Goal: Task Accomplishment & Management: Complete application form

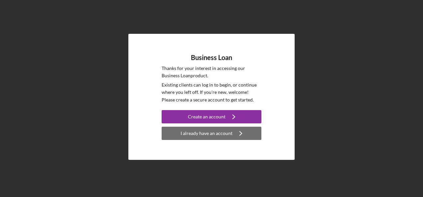
click at [214, 133] on div "I already have an account" at bounding box center [207, 133] width 52 height 13
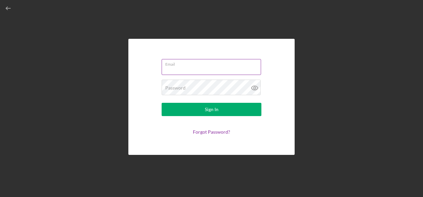
click at [194, 66] on div "Email" at bounding box center [212, 67] width 100 height 17
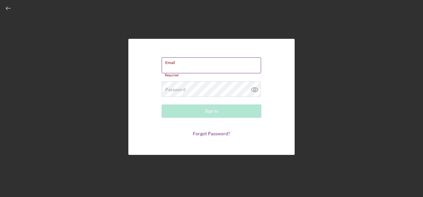
click at [194, 66] on input "Email" at bounding box center [211, 66] width 99 height 16
type input "qadri.noori108@gmail.com"
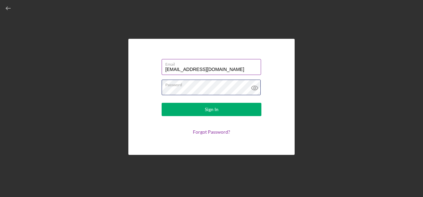
click at [162, 103] on button "Sign In" at bounding box center [212, 109] width 100 height 13
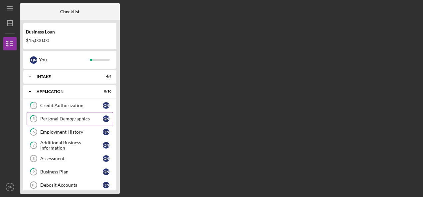
click at [73, 119] on div "Personal Demographics" at bounding box center [71, 118] width 62 height 5
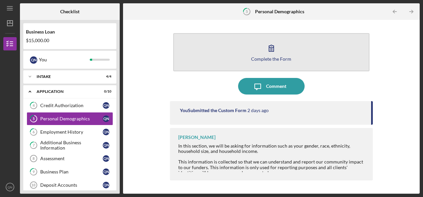
click at [257, 57] on div "Complete the Form" at bounding box center [271, 59] width 40 height 5
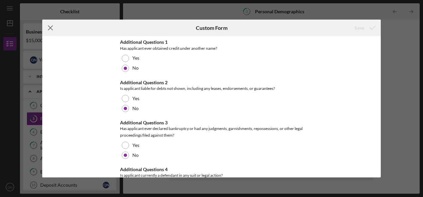
click at [51, 29] on icon "Icon/Menu Close" at bounding box center [50, 28] width 17 height 17
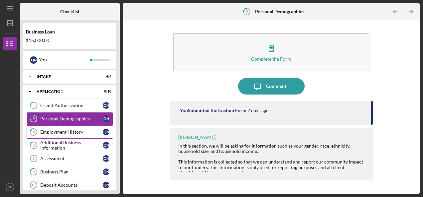
click at [72, 132] on div "Employment History" at bounding box center [71, 132] width 62 height 5
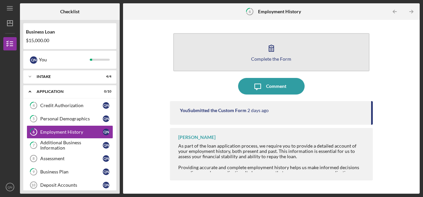
click at [265, 55] on icon "button" at bounding box center [271, 48] width 17 height 17
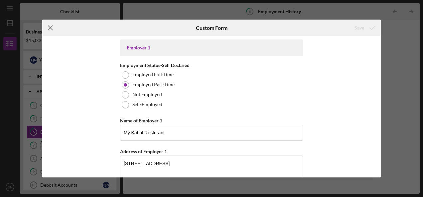
click at [51, 29] on line at bounding box center [50, 28] width 4 height 4
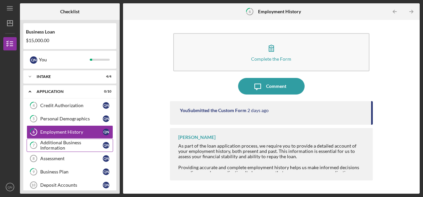
click at [51, 146] on div "Additional Business Information" at bounding box center [71, 145] width 62 height 11
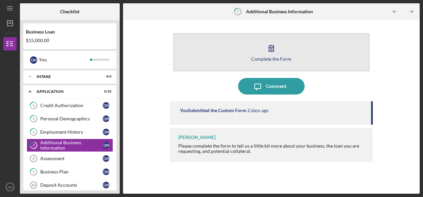
click at [258, 63] on button "Complete the Form Form" at bounding box center [271, 52] width 196 height 38
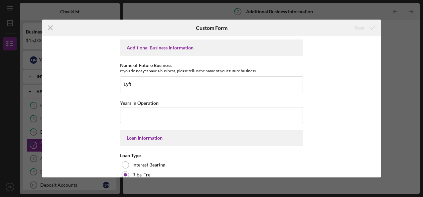
drag, startPoint x: 378, startPoint y: 59, endPoint x: 380, endPoint y: 81, distance: 22.8
click at [380, 81] on div "Additional Business Information Name of Future Business If you do not yet have …" at bounding box center [211, 106] width 338 height 141
click at [378, 76] on div "Additional Business Information Name of Future Business If you do not yet have …" at bounding box center [211, 106] width 338 height 141
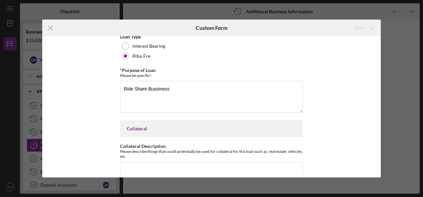
scroll to position [108, 0]
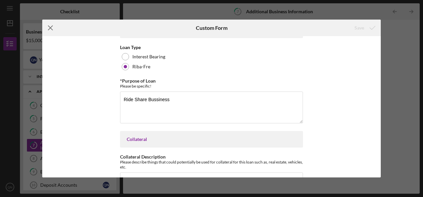
click at [51, 28] on line at bounding box center [50, 28] width 4 height 4
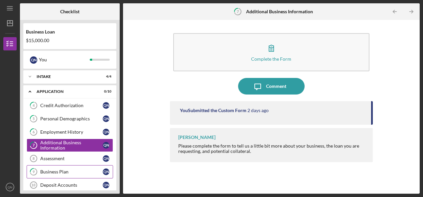
click at [66, 170] on div "Business Plan" at bounding box center [71, 172] width 62 height 5
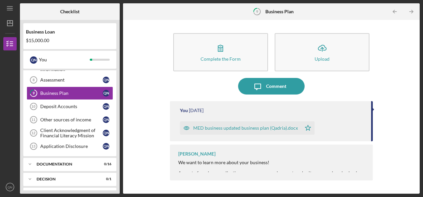
scroll to position [65, 0]
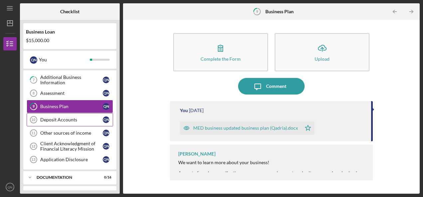
click at [60, 120] on div "Deposit Accounts" at bounding box center [71, 119] width 62 height 5
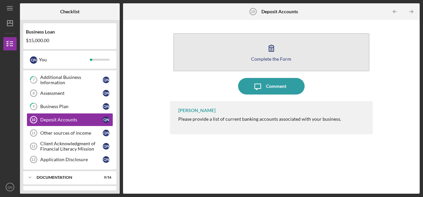
click at [254, 57] on div "Complete the Form" at bounding box center [271, 59] width 40 height 5
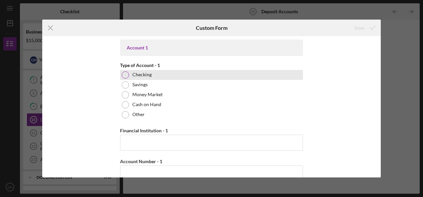
click at [143, 76] on label "Checking" at bounding box center [141, 74] width 19 height 5
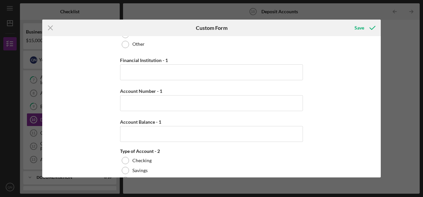
scroll to position [74, 0]
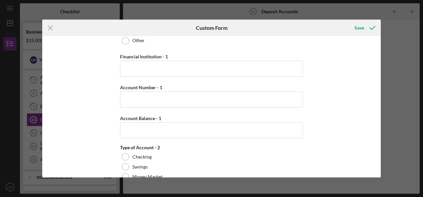
drag, startPoint x: 381, startPoint y: 68, endPoint x: 382, endPoint y: 57, distance: 11.1
click at [382, 57] on div "Icon/Menu Close Custom Form Save Account 1 Type of Account - 1 Checking Savings…" at bounding box center [211, 98] width 423 height 197
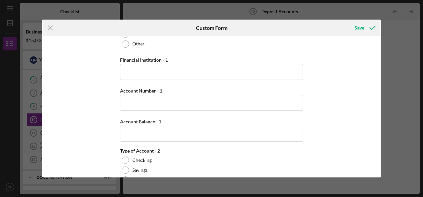
scroll to position [75, 0]
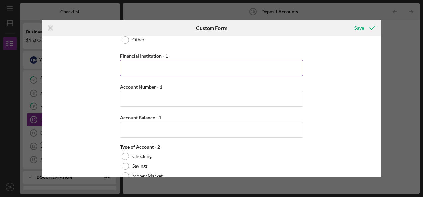
click at [260, 69] on input "Financial Institution - 1" at bounding box center [211, 68] width 183 height 16
type input "Bank of America"
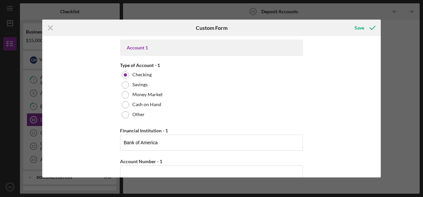
scroll to position [1, 0]
click at [215, 173] on input "Account Number - 1" at bounding box center [211, 173] width 183 height 16
type input "435054035201"
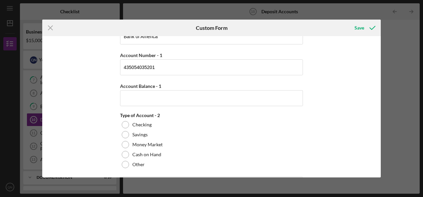
scroll to position [107, 0]
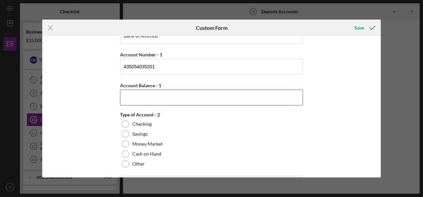
click at [211, 99] on input "Account Balance - 1" at bounding box center [211, 98] width 183 height 16
type input "$379.87"
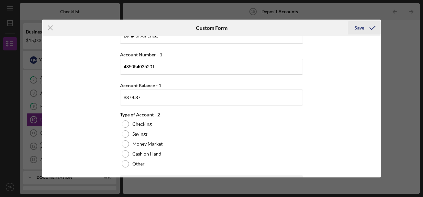
click at [358, 28] on div "Save" at bounding box center [359, 27] width 10 height 13
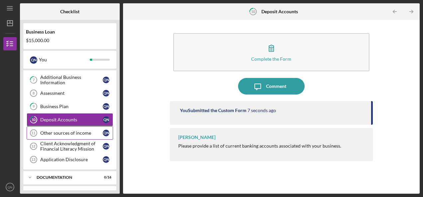
click at [50, 133] on div "Other sources of income" at bounding box center [71, 133] width 62 height 5
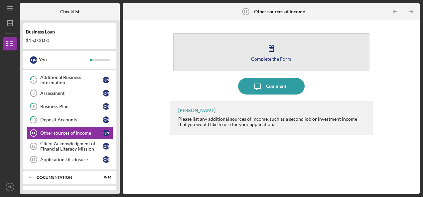
click at [294, 52] on button "Complete the Form Form" at bounding box center [271, 52] width 196 height 38
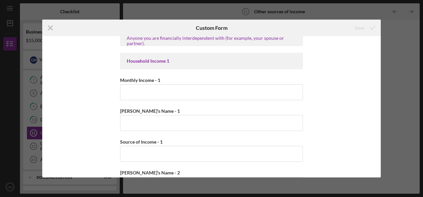
scroll to position [65, 0]
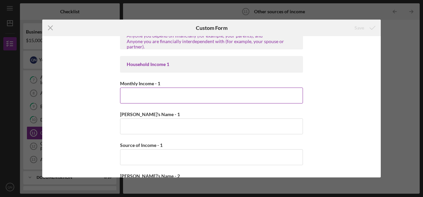
click at [154, 93] on input "Monthly Income - 1" at bounding box center [211, 96] width 183 height 16
type input "$4,000"
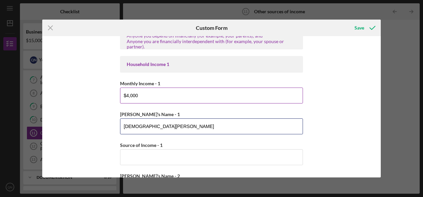
type input "Safiullah Noori"
click at [148, 97] on input "$4,000" at bounding box center [211, 96] width 183 height 16
type input "$4"
type input "$4,500"
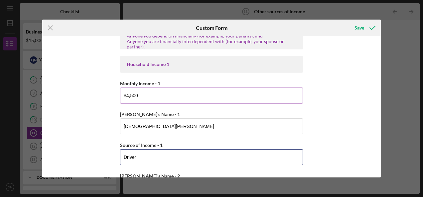
type input "Driver"
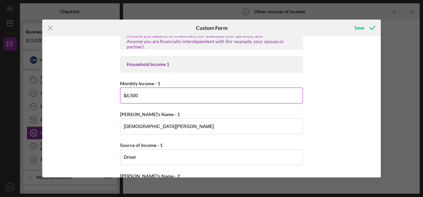
scroll to position [146, 0]
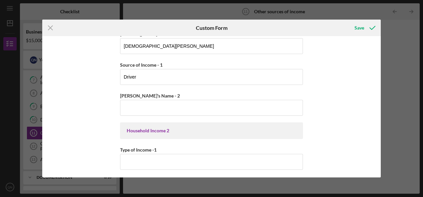
drag, startPoint x: 379, startPoint y: 84, endPoint x: 354, endPoint y: 48, distance: 44.2
click at [217, 61] on div "Source of Income - 1" at bounding box center [211, 65] width 183 height 8
drag, startPoint x: 379, startPoint y: 81, endPoint x: 362, endPoint y: 47, distance: 38.2
click at [362, 47] on div "Household Income Statement To prepare for this form, please gather the followin…" at bounding box center [211, 106] width 338 height 141
click at [354, 57] on div "Household Income Statement To prepare for this form, please gather the followin…" at bounding box center [211, 106] width 338 height 141
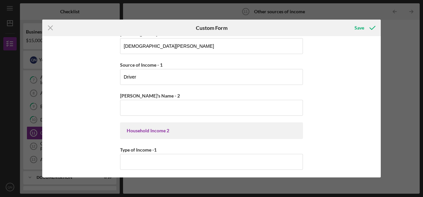
click at [380, 83] on div "Household Income Statement To prepare for this form, please gather the followin…" at bounding box center [211, 106] width 338 height 141
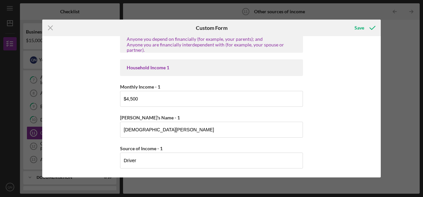
scroll to position [59, 0]
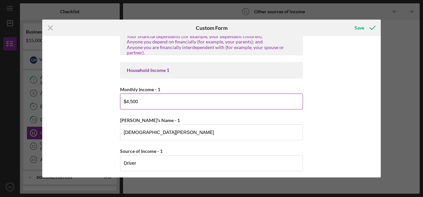
click at [178, 101] on input "$4,500" at bounding box center [211, 102] width 183 height 16
type input "$4"
type input "$5,000"
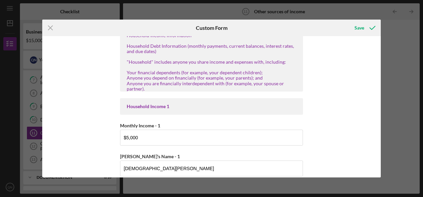
scroll to position [0, 0]
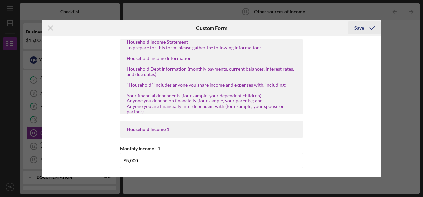
click at [360, 29] on div "Save" at bounding box center [359, 27] width 10 height 13
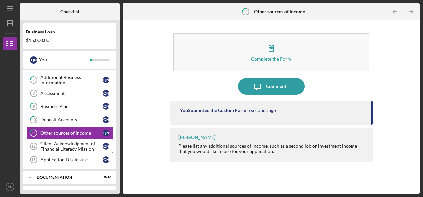
click at [64, 144] on div "Client Acknowledgment of Financial Literacy Mission" at bounding box center [71, 146] width 62 height 11
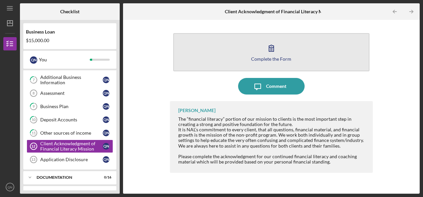
click at [253, 61] on button "Complete the Form Form" at bounding box center [271, 52] width 196 height 38
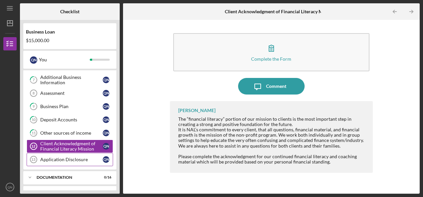
click at [76, 157] on div "Application Disclosure" at bounding box center [71, 159] width 62 height 5
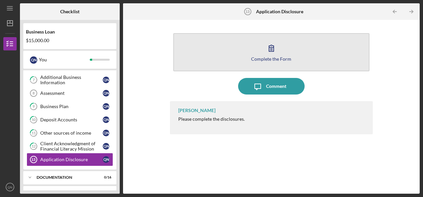
click at [265, 53] on icon "button" at bounding box center [271, 48] width 17 height 17
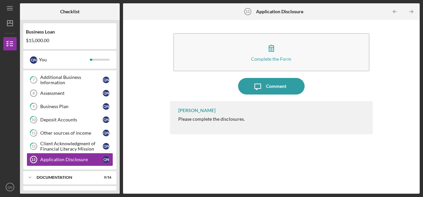
drag, startPoint x: 120, startPoint y: 129, endPoint x: 120, endPoint y: 136, distance: 7.0
click at [120, 136] on div "Checklist Business Loan $15,000.00 Q N You Icon/Expander Intake 4 / 4 Icon/Expa…" at bounding box center [220, 98] width 400 height 191
click at [31, 174] on icon "Icon/Expander" at bounding box center [29, 177] width 13 height 13
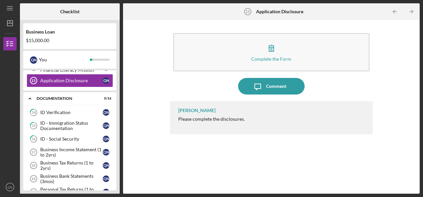
scroll to position [145, 0]
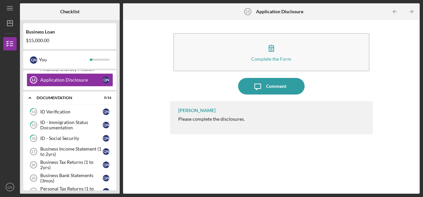
drag, startPoint x: 420, startPoint y: 31, endPoint x: 423, endPoint y: 56, distance: 25.0
click at [423, 56] on html "Icon/Menu Application Disclosure 13 Application Disclosure Checklist Business L…" at bounding box center [211, 98] width 423 height 197
drag, startPoint x: 120, startPoint y: 162, endPoint x: 120, endPoint y: 172, distance: 10.0
click at [120, 172] on div "Checklist Business Loan $15,000.00 Q N You Icon/Expander Intake 4 / 4 Icon/Expa…" at bounding box center [220, 98] width 400 height 191
click at [31, 95] on icon "Icon/Expander" at bounding box center [29, 97] width 13 height 13
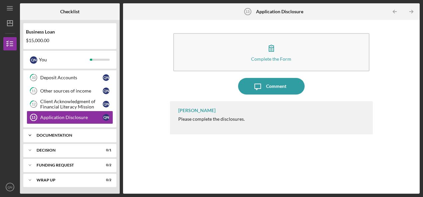
scroll to position [105, 0]
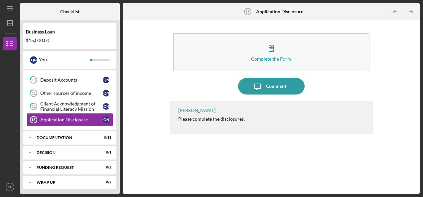
click at [143, 131] on div "Complete the Form Form Icon/Message Comment John Sinclair Please complete the d…" at bounding box center [271, 107] width 290 height 168
click at [31, 152] on polyline at bounding box center [30, 152] width 2 height 1
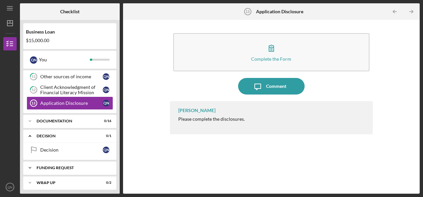
click at [30, 168] on polyline at bounding box center [30, 168] width 2 height 1
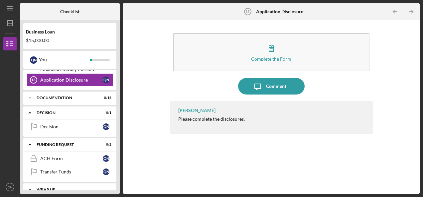
click at [29, 189] on polyline at bounding box center [30, 189] width 2 height 1
click at [29, 186] on icon "Icon/Expander" at bounding box center [29, 189] width 13 height 13
click at [30, 145] on polyline at bounding box center [30, 145] width 2 height 1
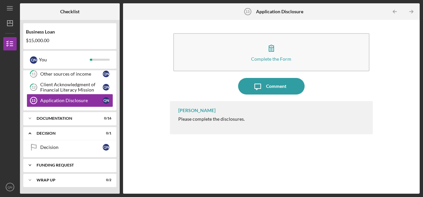
scroll to position [122, 0]
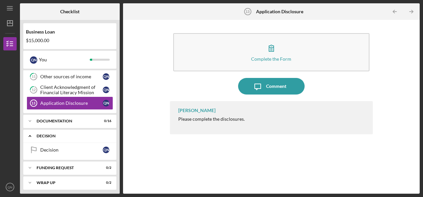
click at [28, 132] on icon "Icon/Expander" at bounding box center [29, 136] width 13 height 13
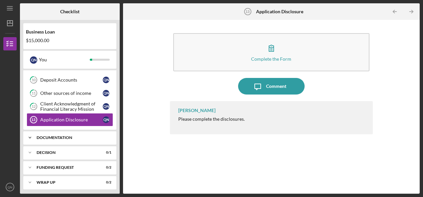
click at [29, 134] on icon "Icon/Expander" at bounding box center [29, 137] width 13 height 13
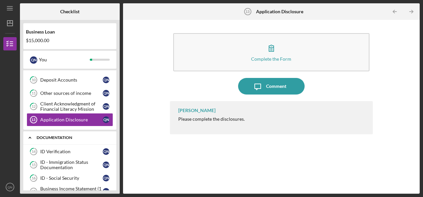
scroll to position [145, 0]
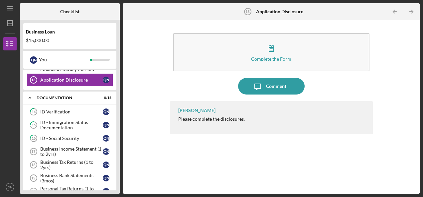
click at [148, 111] on div "Complete the Form Form Icon/Message Comment John Sinclair Please complete the d…" at bounding box center [271, 107] width 290 height 168
click at [85, 109] on div "ID Verification" at bounding box center [71, 111] width 62 height 5
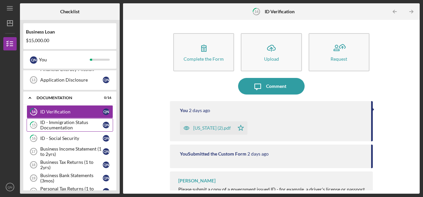
click at [64, 122] on div "ID - Immigration Status Documentation" at bounding box center [71, 125] width 62 height 11
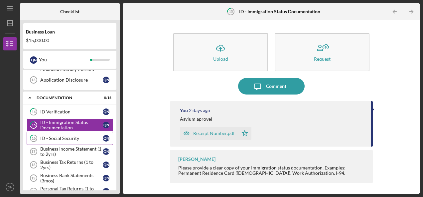
click at [71, 136] on div "ID - Social Security" at bounding box center [71, 138] width 62 height 5
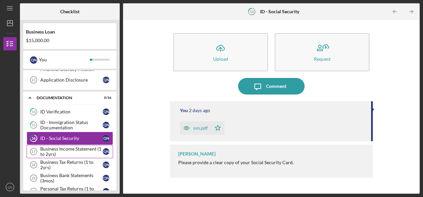
click at [78, 148] on div "Business Income Statement (1 to 2yrs)" at bounding box center [71, 152] width 62 height 11
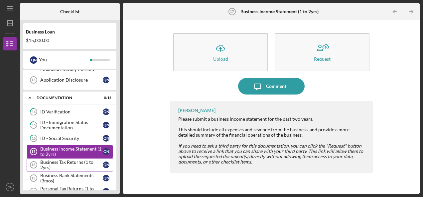
click at [82, 160] on div "Business Tax Returns (1 to 2yrs)" at bounding box center [71, 165] width 62 height 11
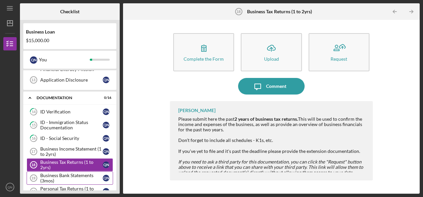
click at [78, 176] on div "Business Bank Statements (3mos)" at bounding box center [71, 178] width 62 height 11
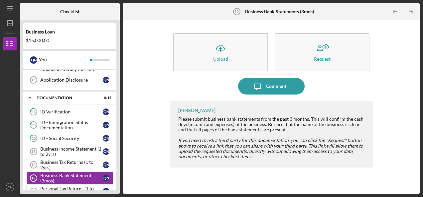
click at [81, 186] on div "Personal Tax Returns (1 to 2yrs)" at bounding box center [71, 191] width 62 height 11
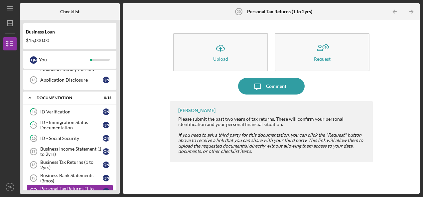
click at [131, 95] on div "Icon/Upload Upload Request Icon/Message Comment John Sinclair Please submit the…" at bounding box center [271, 107] width 290 height 168
click at [33, 98] on icon "Icon/Expander" at bounding box center [29, 97] width 13 height 13
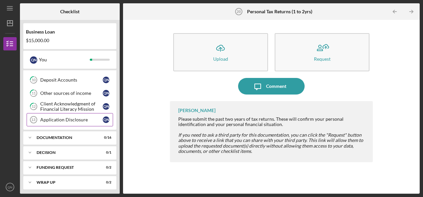
click at [75, 117] on div "Application Disclosure" at bounding box center [71, 119] width 62 height 5
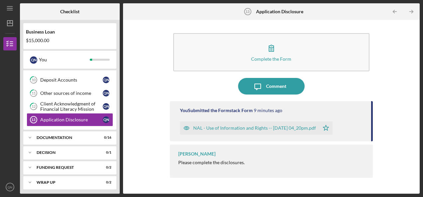
click at [152, 89] on div "Complete the Form Form Icon/Message Comment You Submitted the Formstack Form 9 …" at bounding box center [271, 107] width 290 height 168
click at [87, 91] on div "Other sources of income" at bounding box center [71, 93] width 62 height 5
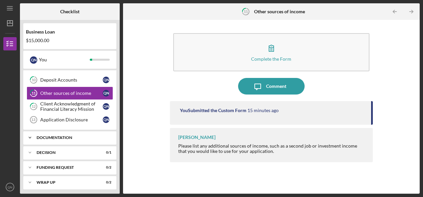
click at [31, 136] on icon "Icon/Expander" at bounding box center [29, 137] width 13 height 13
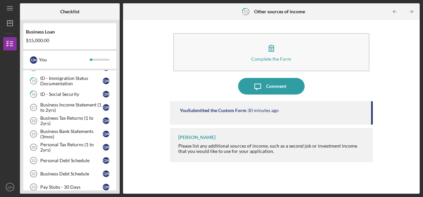
scroll to position [198, 0]
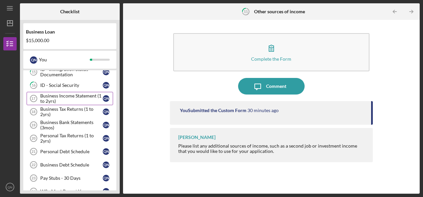
click at [92, 96] on div "Business Income Statement (1 to 2yrs)" at bounding box center [71, 98] width 62 height 11
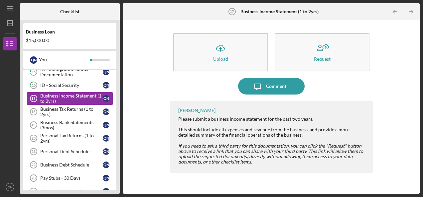
click at [378, 79] on div "Icon/Upload Upload Request Icon/Message Comment John Sinclair Please submit a b…" at bounding box center [271, 107] width 290 height 168
click at [405, 65] on div "Icon/Upload Upload Request Icon/Message Comment John Sinclair Please submit a b…" at bounding box center [271, 107] width 290 height 168
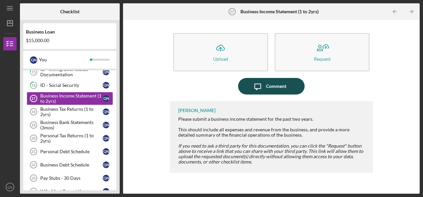
click at [292, 90] on button "Icon/Message Comment" at bounding box center [271, 86] width 66 height 17
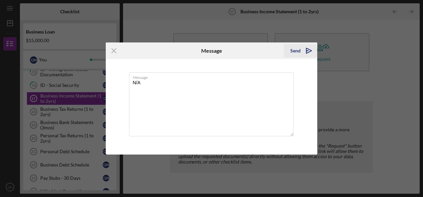
type textarea "N/A"
click at [294, 52] on div "Send" at bounding box center [295, 50] width 10 height 13
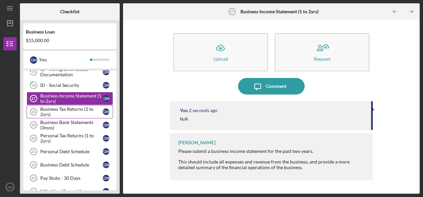
click at [84, 107] on div "Business Tax Returns (1 to 2yrs)" at bounding box center [71, 112] width 62 height 11
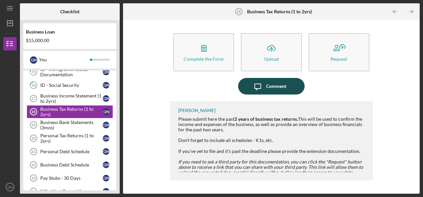
click at [265, 84] on icon "Icon/Message" at bounding box center [257, 86] width 17 height 17
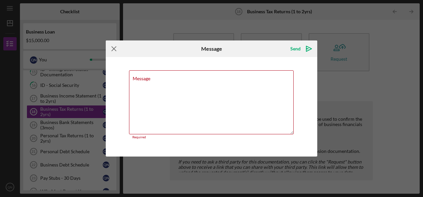
click at [114, 51] on icon "Icon/Menu Close" at bounding box center [114, 49] width 17 height 17
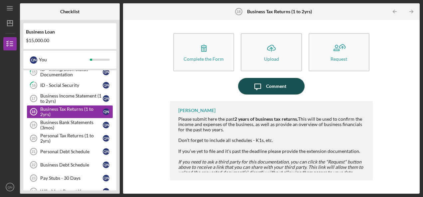
click at [265, 85] on icon "Icon/Message" at bounding box center [257, 86] width 17 height 17
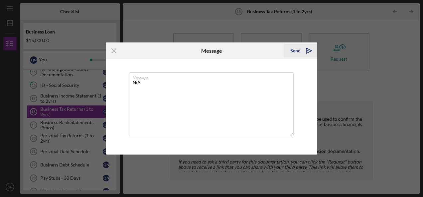
type textarea "N/A"
click at [296, 52] on div "Send" at bounding box center [295, 50] width 10 height 13
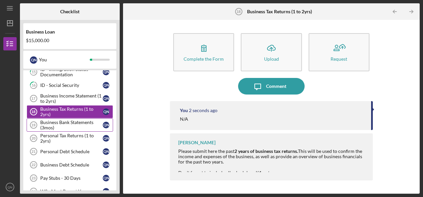
click at [82, 120] on div "Business Bank Statements (3mos)" at bounding box center [71, 125] width 62 height 11
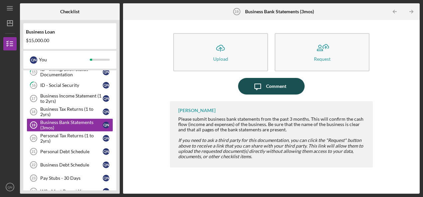
click at [285, 84] on div "Comment" at bounding box center [276, 86] width 20 height 17
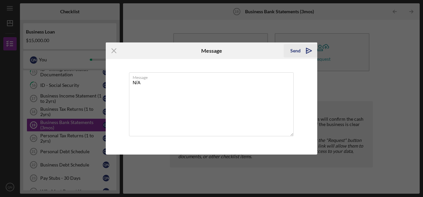
type textarea "N/A"
click at [297, 51] on div "Send" at bounding box center [295, 50] width 10 height 13
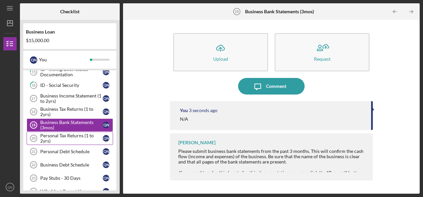
click at [83, 134] on div "Personal Tax Returns (1 to 2yrs)" at bounding box center [71, 138] width 62 height 11
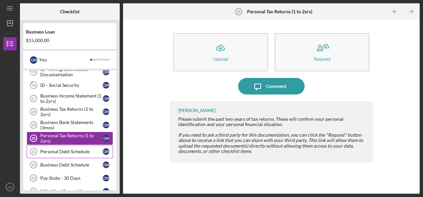
click at [86, 152] on link "Personal Debt Schedule 21 Personal Debt Schedule Q N" at bounding box center [70, 151] width 86 height 13
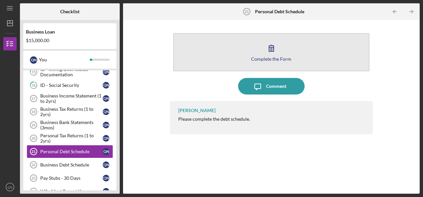
click at [271, 62] on button "Complete the Form Form" at bounding box center [271, 52] width 196 height 38
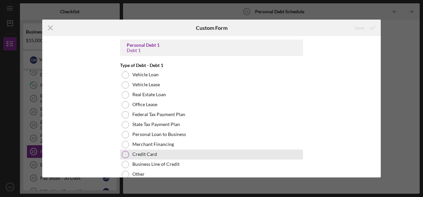
click at [151, 155] on label "Credit Card" at bounding box center [144, 154] width 25 height 5
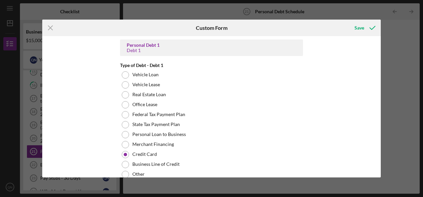
drag, startPoint x: 378, startPoint y: 47, endPoint x: 377, endPoint y: 61, distance: 14.0
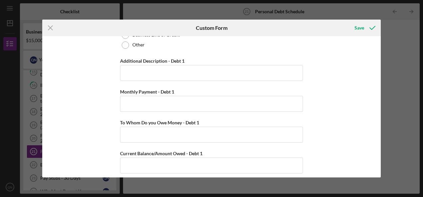
scroll to position [133, 0]
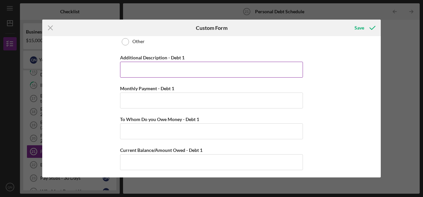
click at [208, 72] on input "Additional Description - Debt 1" at bounding box center [211, 70] width 183 height 16
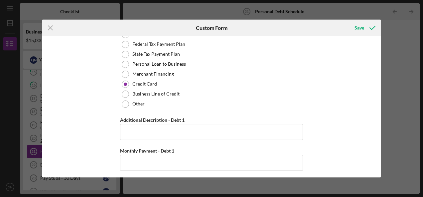
scroll to position [69, 0]
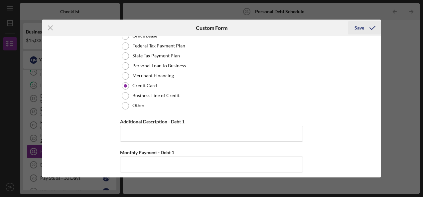
click at [358, 31] on div "Save" at bounding box center [359, 27] width 10 height 13
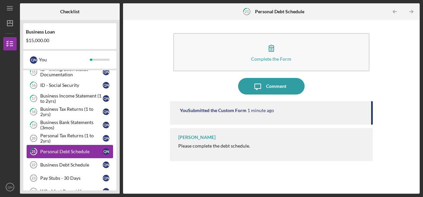
click at [77, 149] on div "Personal Debt Schedule" at bounding box center [71, 151] width 62 height 5
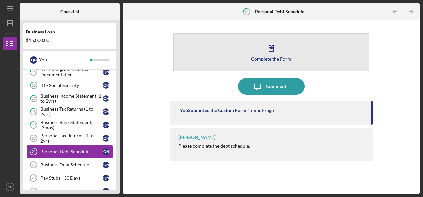
click at [268, 54] on icon "button" at bounding box center [271, 48] width 17 height 17
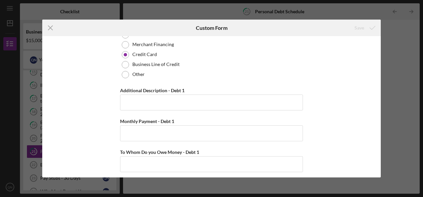
scroll to position [102, 0]
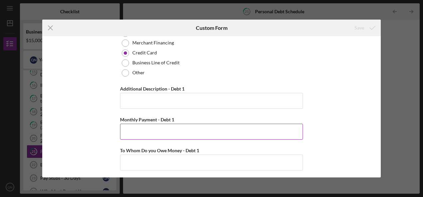
click at [169, 137] on input "Monthly Payment - Debt 1" at bounding box center [211, 132] width 183 height 16
type input "$120"
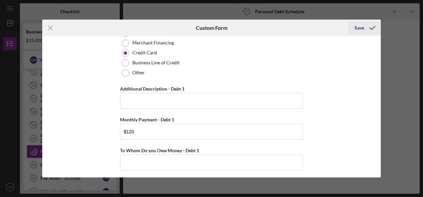
click at [359, 30] on div "Save" at bounding box center [359, 27] width 10 height 13
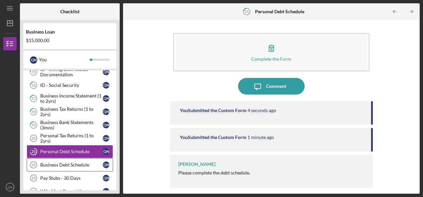
click at [87, 163] on div "Business Debt Schedule" at bounding box center [71, 165] width 62 height 5
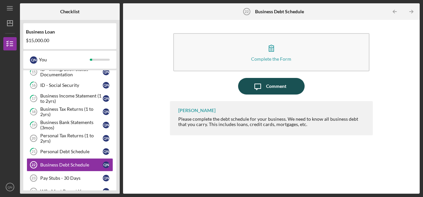
click at [277, 90] on div "Comment" at bounding box center [276, 86] width 20 height 17
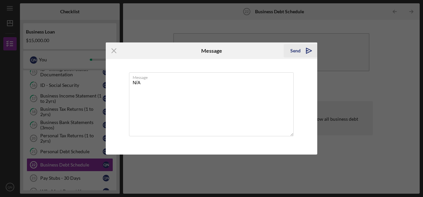
type textarea "N/A"
click at [299, 49] on div "Send" at bounding box center [295, 50] width 10 height 13
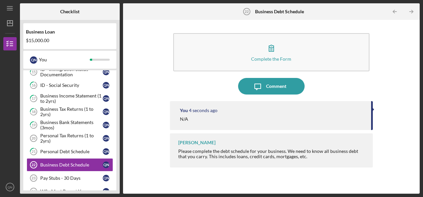
click at [123, 146] on div "Checklist Business Loan $15,000.00 Q N You Icon/Expander Intake 4 / 4 Icon/Expa…" at bounding box center [220, 98] width 400 height 191
click at [91, 189] on div "W2 - Most Recent Year" at bounding box center [71, 191] width 62 height 5
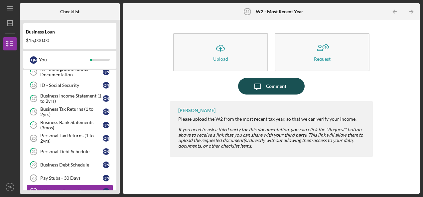
click at [264, 87] on icon "Icon/Message" at bounding box center [257, 86] width 17 height 17
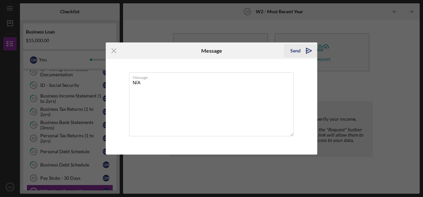
type textarea "N/A"
click at [294, 52] on div "Send" at bounding box center [295, 50] width 10 height 13
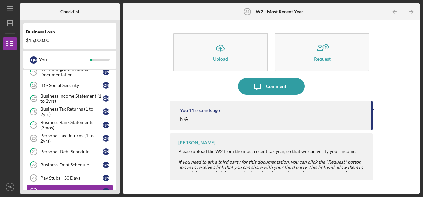
click at [120, 123] on div "Checklist Business Loan $15,000.00 Q N You Icon/Expander Intake 4 / 4 Icon/Expa…" at bounding box center [220, 98] width 400 height 191
click at [117, 116] on div "Business Loan $15,000.00 Q N You Icon/Expander Intake 4 / 4 Icon/Expander Appli…" at bounding box center [70, 107] width 100 height 174
click at [129, 55] on div "Icon/Upload Upload Request Icon/Message Comment You 22 seconds ago N/A John Sin…" at bounding box center [271, 107] width 290 height 168
click at [49, 83] on div "ID - Social Security" at bounding box center [71, 85] width 62 height 5
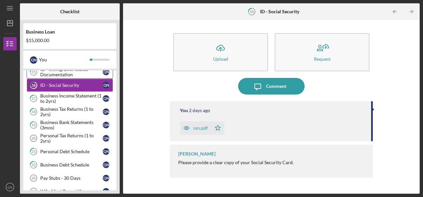
click at [52, 73] on div "ID - Immigration Status Documentation" at bounding box center [71, 72] width 62 height 11
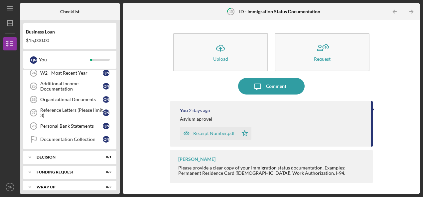
scroll to position [318, 0]
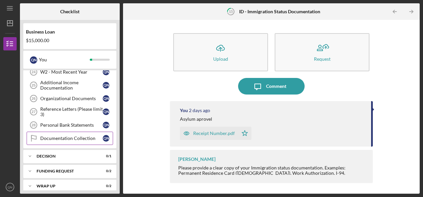
click at [65, 136] on div "Documentation Collection" at bounding box center [71, 138] width 62 height 5
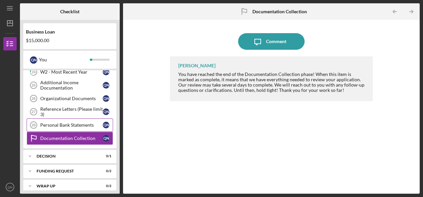
click at [65, 123] on link "Personal Bank Statements 28 Personal Bank Statements Q N" at bounding box center [70, 125] width 86 height 13
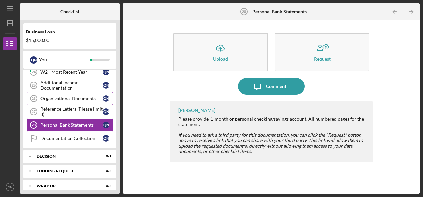
click at [92, 96] on div "Organizational Documents" at bounding box center [71, 98] width 62 height 5
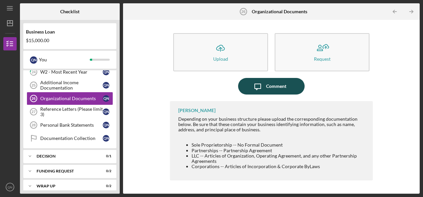
click at [267, 86] on div "Comment" at bounding box center [276, 86] width 20 height 17
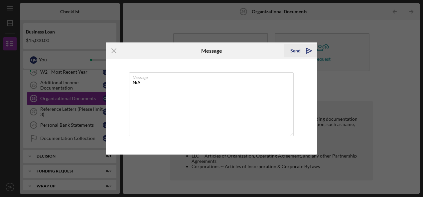
type textarea "N/A"
click at [297, 50] on div "Send" at bounding box center [295, 50] width 10 height 13
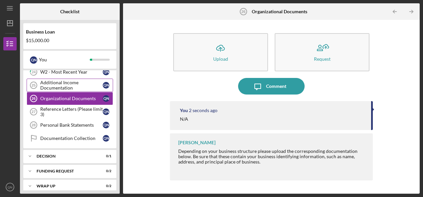
click at [66, 80] on div "Additional Income Documentation" at bounding box center [71, 85] width 62 height 11
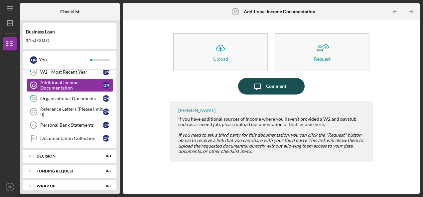
click at [256, 88] on icon "button" at bounding box center [258, 87] width 6 height 6
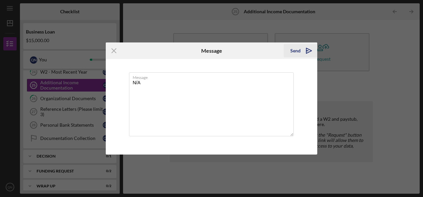
type textarea "N/A"
click at [295, 50] on div "Send" at bounding box center [295, 50] width 10 height 13
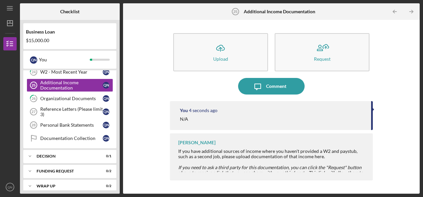
click at [120, 76] on div "Checklist Business Loan $15,000.00 Q N You Icon/Expander Intake 4 / 4 Icon/Expa…" at bounding box center [220, 98] width 400 height 191
click at [96, 96] on div "Organizational Documents" at bounding box center [71, 98] width 62 height 5
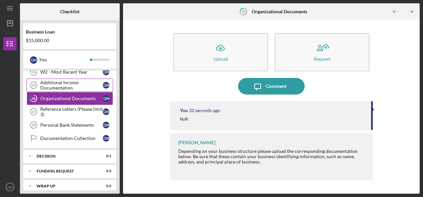
click at [90, 81] on div "Additional Income Documentation" at bounding box center [71, 85] width 62 height 11
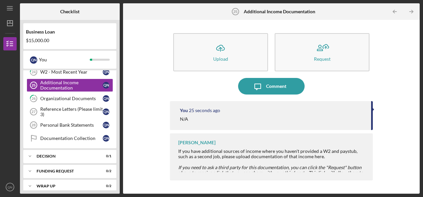
click at [119, 72] on div "Business Loan $15,000.00 Q N You Icon/Expander Intake 4 / 4 Icon/Expander Appli…" at bounding box center [70, 107] width 100 height 174
click at [31, 151] on icon "Icon/Expander" at bounding box center [29, 156] width 13 height 13
click at [31, 156] on polyline at bounding box center [30, 156] width 2 height 1
click at [116, 75] on div "14 ID Verification Q N 15 ID - Immigration Status Documentation Q N 16 ID - Soc…" at bounding box center [69, 41] width 93 height 216
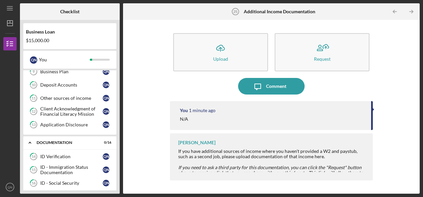
scroll to position [92, 0]
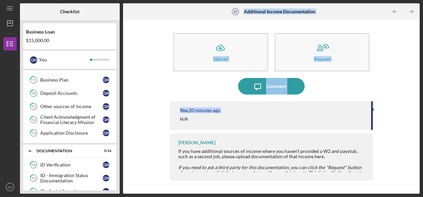
drag, startPoint x: 123, startPoint y: 124, endPoint x: 119, endPoint y: 142, distance: 18.3
click at [119, 142] on div "Checklist Business Loan $15,000.00 Q N You Icon/Expander Intake 4 / 4 Icon/Expa…" at bounding box center [220, 98] width 400 height 191
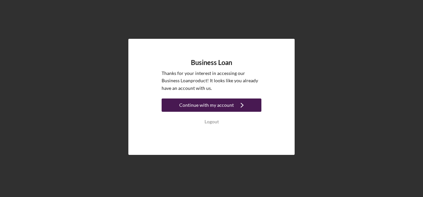
click at [227, 108] on div "Continue with my account" at bounding box center [206, 105] width 55 height 13
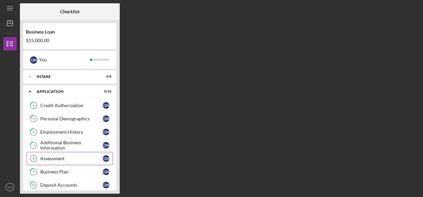
click at [71, 159] on div "Assessment" at bounding box center [71, 158] width 62 height 5
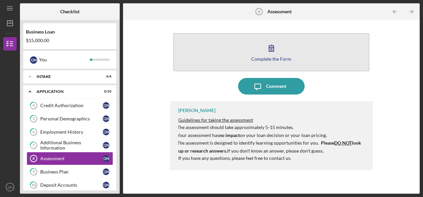
click at [279, 52] on icon "button" at bounding box center [271, 48] width 17 height 17
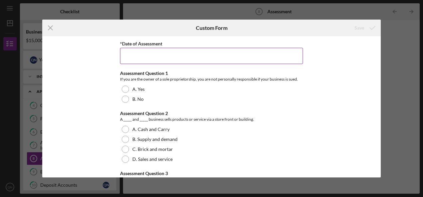
click at [283, 60] on input "*Date of Assessment" at bounding box center [211, 56] width 183 height 16
type input "[DATE]"
drag, startPoint x: 322, startPoint y: 103, endPoint x: 347, endPoint y: 99, distance: 25.6
click at [347, 99] on div "*Date of Assessment [DATE] Assessment Question 1 If you are the owner of a sole…" at bounding box center [211, 106] width 338 height 141
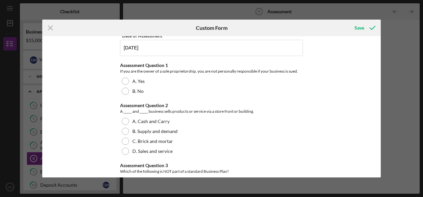
scroll to position [5, 0]
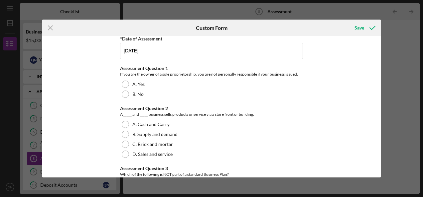
click at [380, 44] on div "*Date of Assessment [DATE] Assessment Question 1 If you are the owner of a sole…" at bounding box center [211, 106] width 338 height 141
click at [378, 45] on div "*Date of Assessment [DATE] Assessment Question 1 If you are the owner of a sole…" at bounding box center [211, 106] width 338 height 141
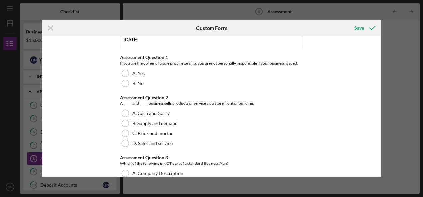
scroll to position [8, 0]
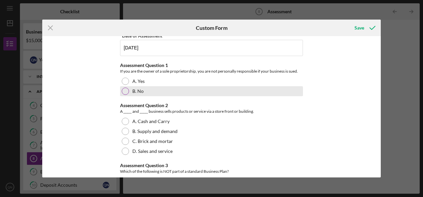
click at [271, 89] on div "B. No" at bounding box center [211, 91] width 183 height 10
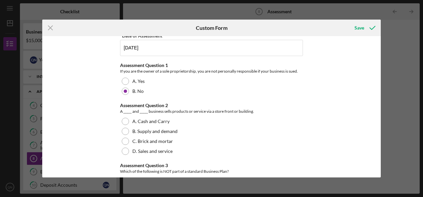
click at [382, 39] on div "Icon/Menu Close Custom Form Save *Date of Assessment [DATE] Assessment Question…" at bounding box center [211, 98] width 423 height 197
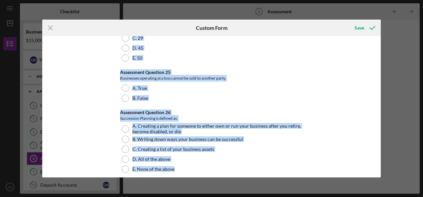
scroll to position [1538, 0]
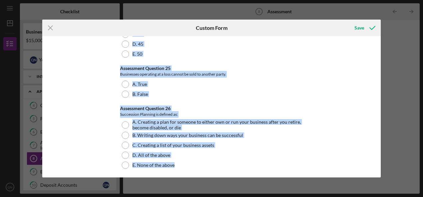
drag, startPoint x: 327, startPoint y: 47, endPoint x: 278, endPoint y: 194, distance: 154.9
click at [278, 194] on div "Icon/Menu Close Custom Form Save *Date of Assessment [DATE] Assessment Question…" at bounding box center [211, 98] width 423 height 197
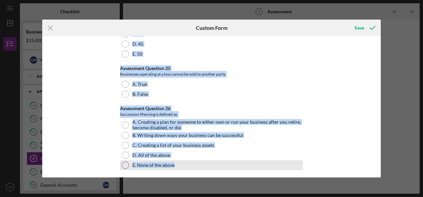
drag, startPoint x: 278, startPoint y: 194, endPoint x: 247, endPoint y: 162, distance: 45.1
copy div "Loremipsum Dolorsit 2 Am con adi eli seddo ei t inci utlaboreetdolo, mag ali en…"
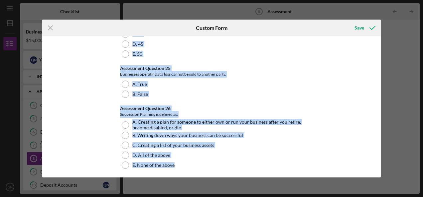
click at [398, 49] on div "Icon/Menu Close Custom Form Save *Date of Assessment [DATE] Assessment Question…" at bounding box center [211, 98] width 423 height 197
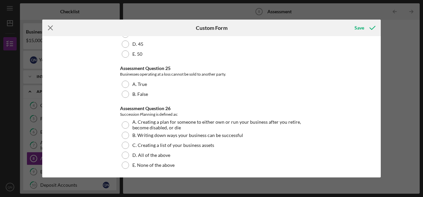
click at [53, 28] on icon "Icon/Menu Close" at bounding box center [50, 28] width 17 height 17
